Goal: Information Seeking & Learning: Compare options

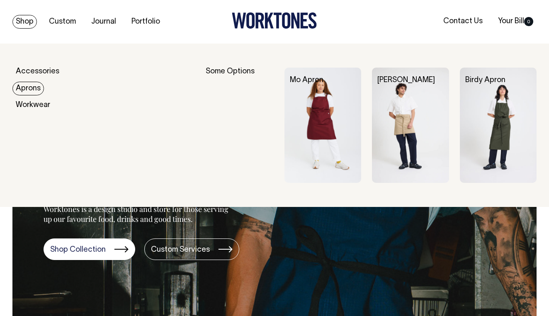
click at [29, 89] on link "Aprons" at bounding box center [28, 89] width 32 height 14
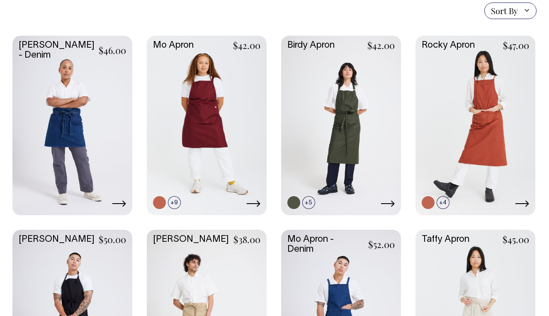
scroll to position [213, 0]
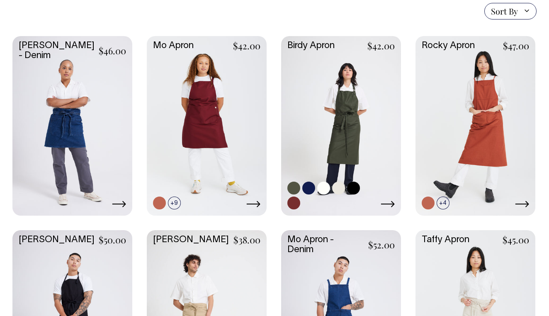
click at [340, 147] on link at bounding box center [341, 125] width 120 height 178
click at [483, 130] on link at bounding box center [475, 125] width 120 height 178
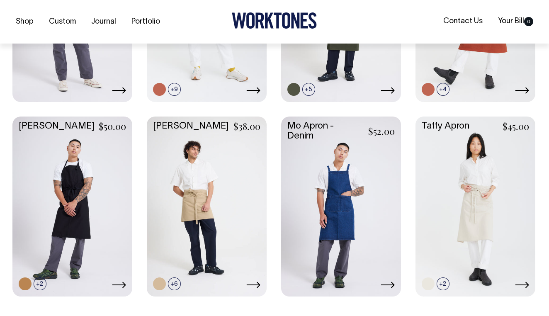
scroll to position [327, 0]
click at [80, 209] on link at bounding box center [72, 205] width 120 height 178
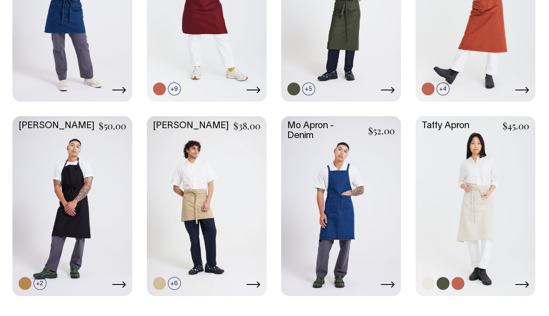
click at [480, 216] on link at bounding box center [475, 205] width 120 height 178
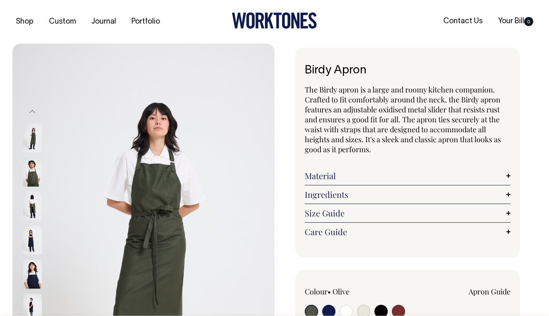
click at [36, 175] on img at bounding box center [32, 172] width 19 height 29
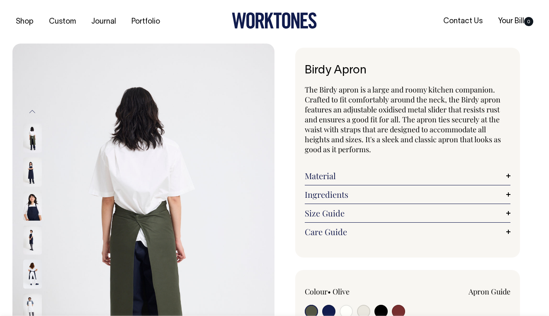
click at [31, 178] on img at bounding box center [32, 172] width 19 height 29
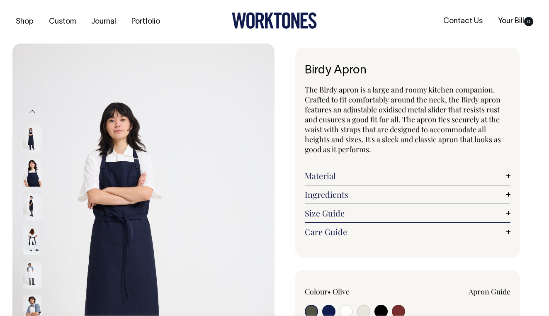
click at [32, 242] on img at bounding box center [32, 240] width 19 height 29
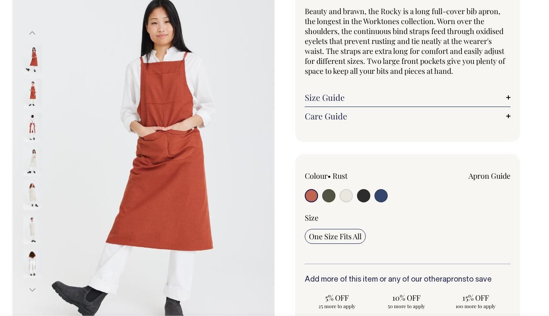
scroll to position [79, 0]
click at [31, 129] on img at bounding box center [32, 126] width 19 height 29
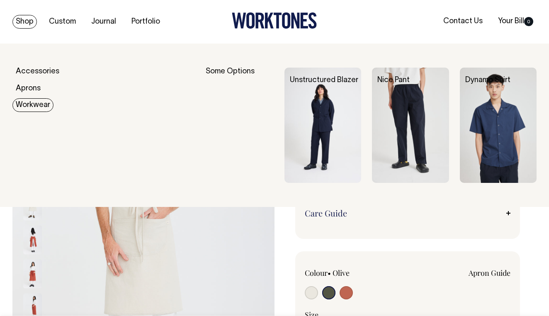
click at [31, 105] on link "Workwear" at bounding box center [32, 105] width 41 height 14
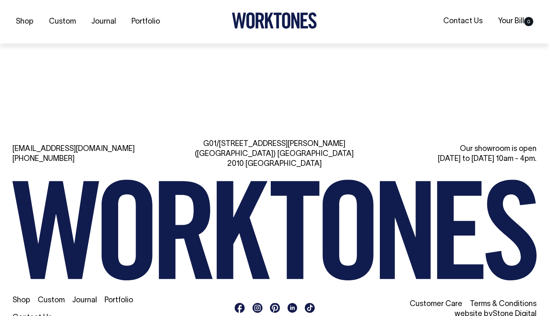
scroll to position [729, 0]
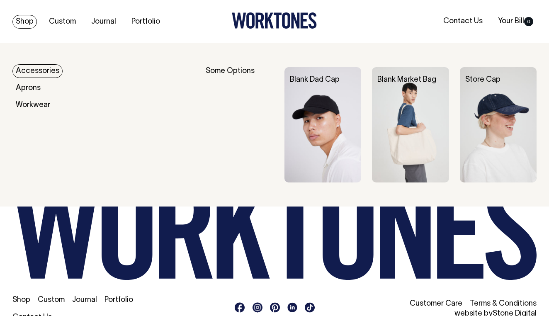
click at [28, 73] on link "Accessories" at bounding box center [37, 71] width 50 height 14
